Goal: Find specific page/section: Locate a particular part of the current website

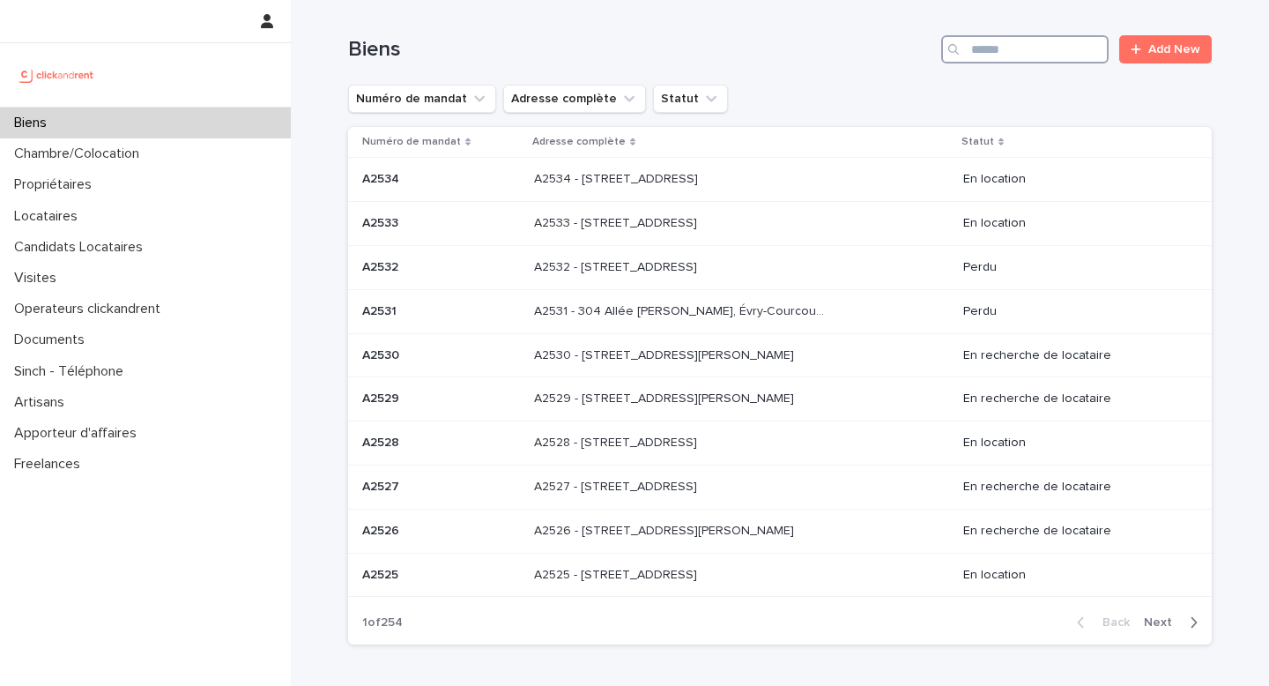
click at [1071, 40] on input "Search" at bounding box center [1024, 49] width 167 height 28
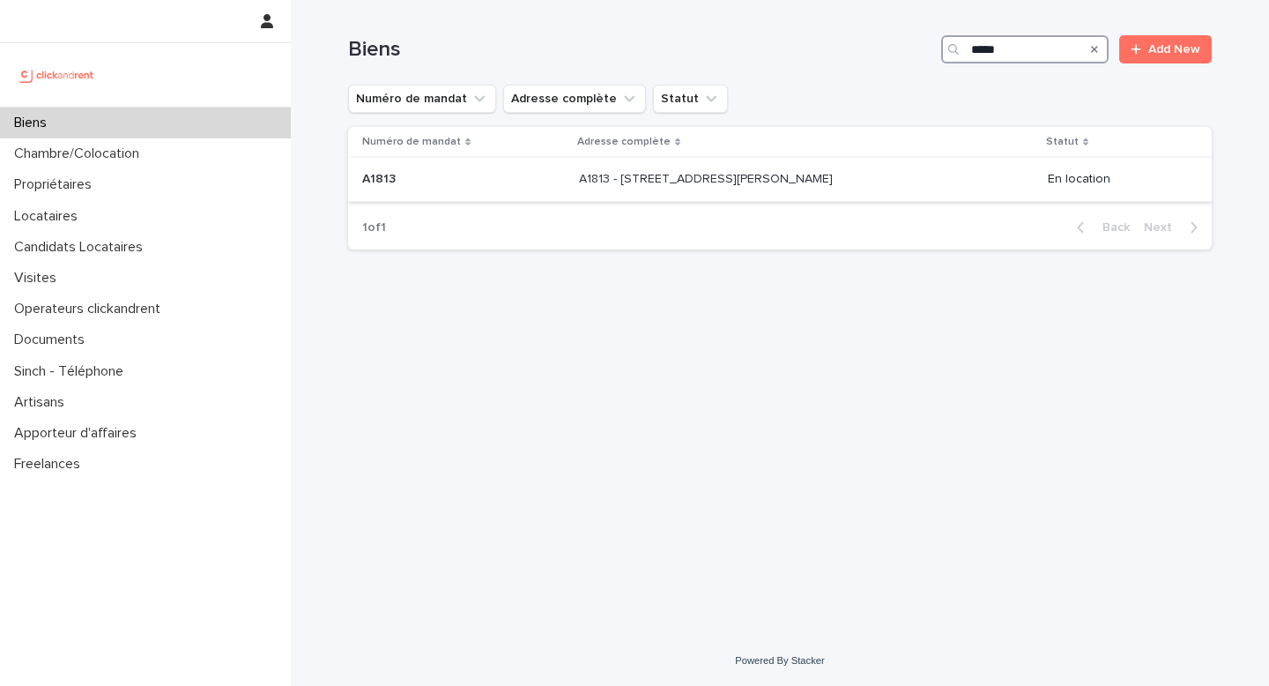
type input "*****"
click at [791, 187] on p "A1813 - [STREET_ADDRESS][PERSON_NAME]" at bounding box center [707, 177] width 257 height 19
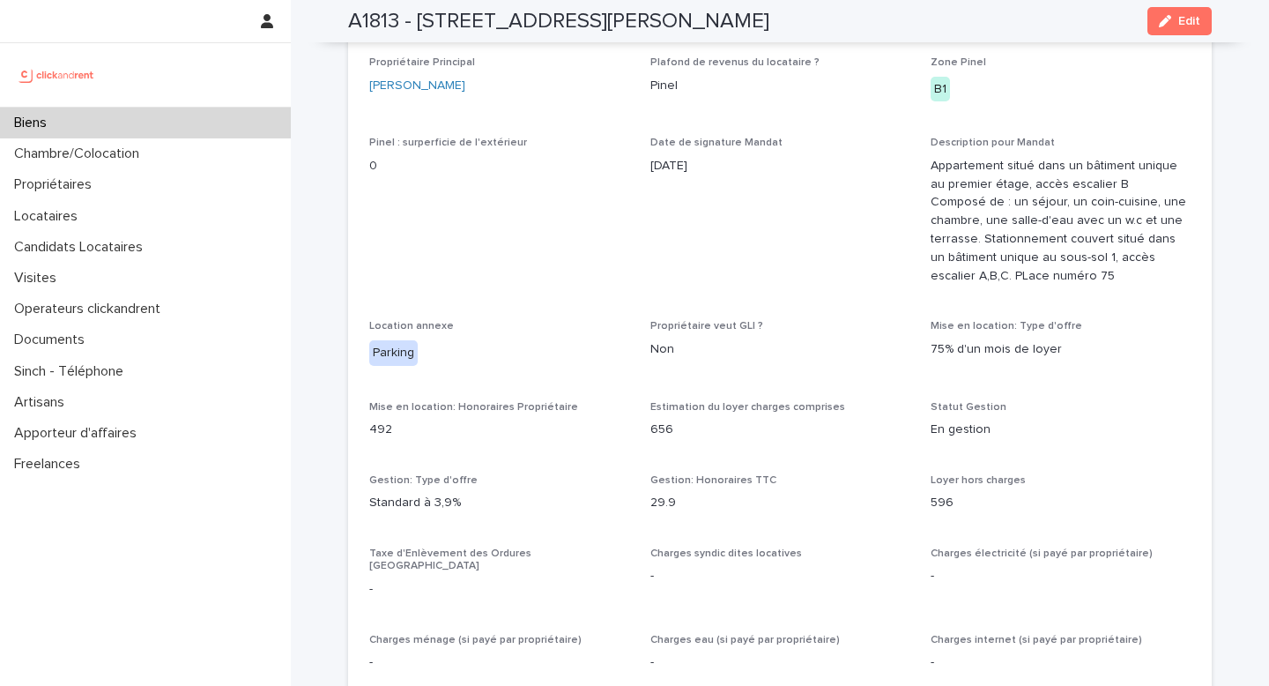
scroll to position [1128, 0]
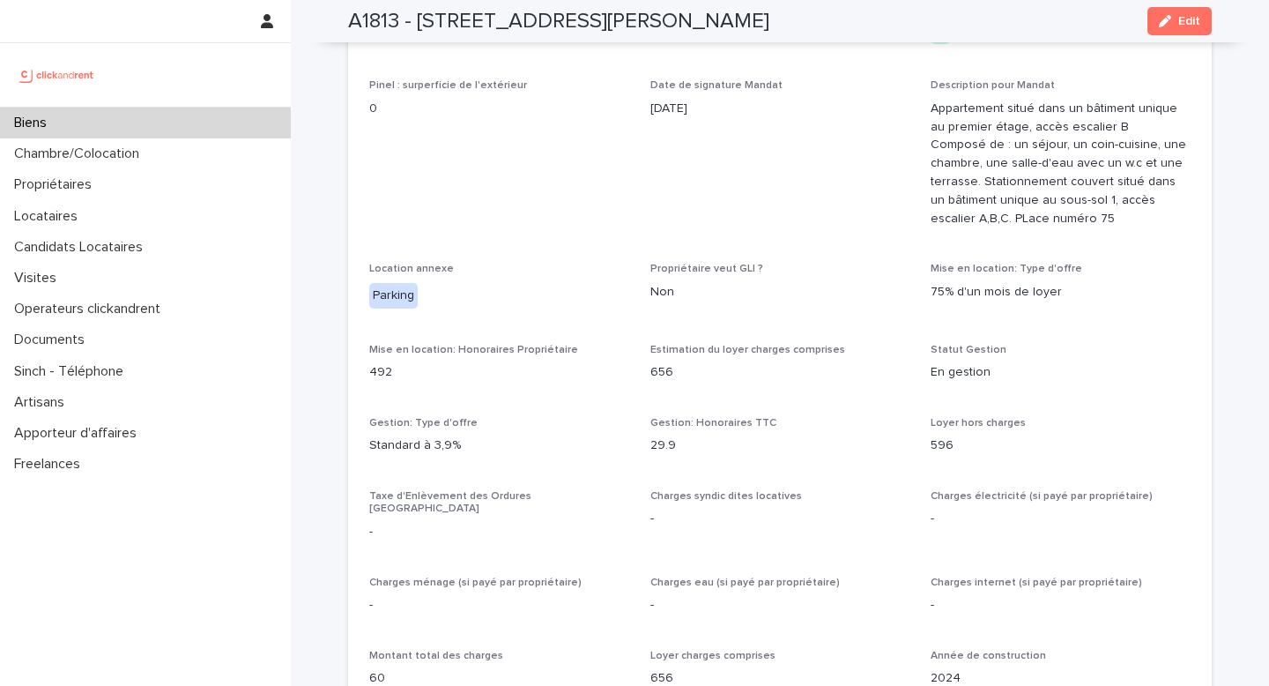
click at [518, 22] on h2 "A1813 - [STREET_ADDRESS][PERSON_NAME]" at bounding box center [558, 22] width 421 height 26
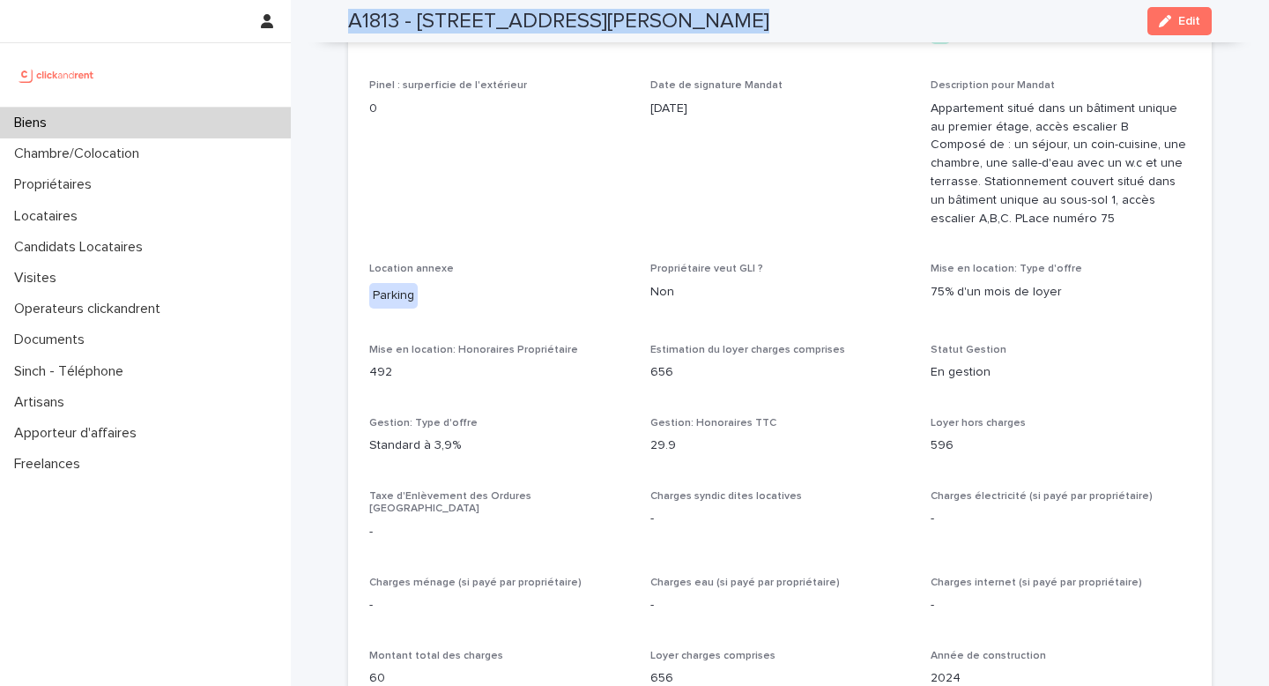
click at [518, 22] on h2 "A1813 - [STREET_ADDRESS][PERSON_NAME]" at bounding box center [558, 22] width 421 height 26
copy div "A1813 - [STREET_ADDRESS][PERSON_NAME] Edit"
